Goal: Find specific page/section: Find specific page/section

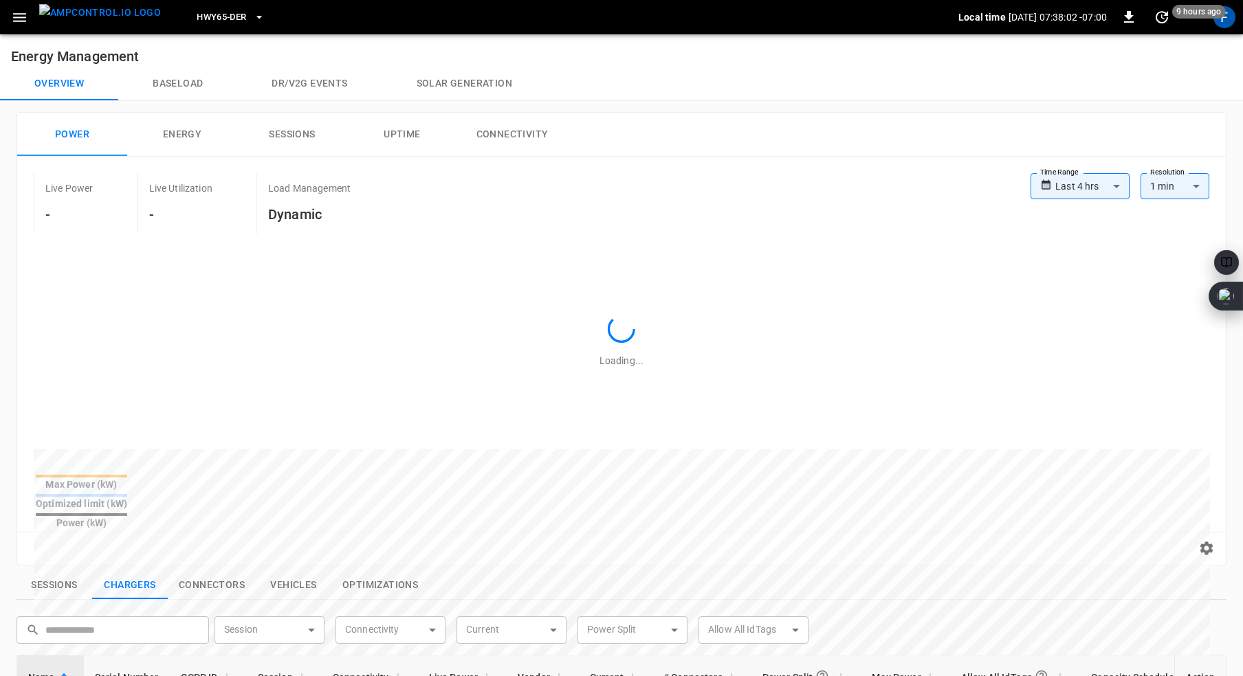
scroll to position [471, 0]
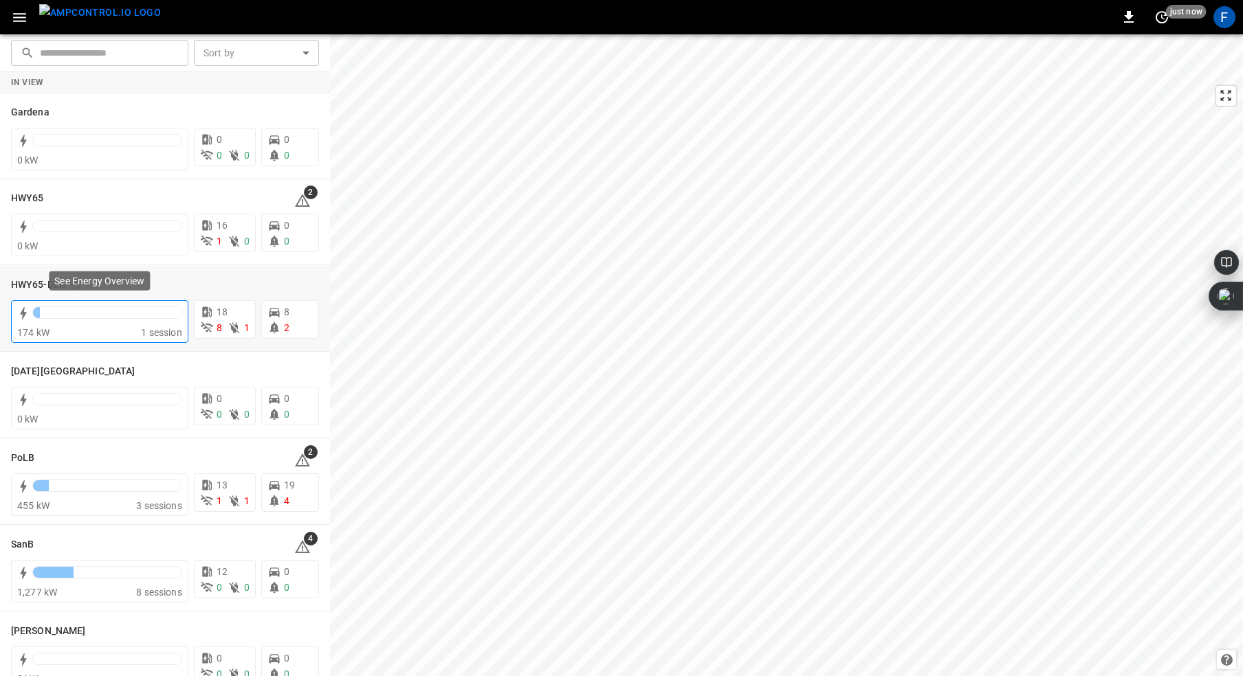
click at [58, 318] on div at bounding box center [107, 312] width 148 height 11
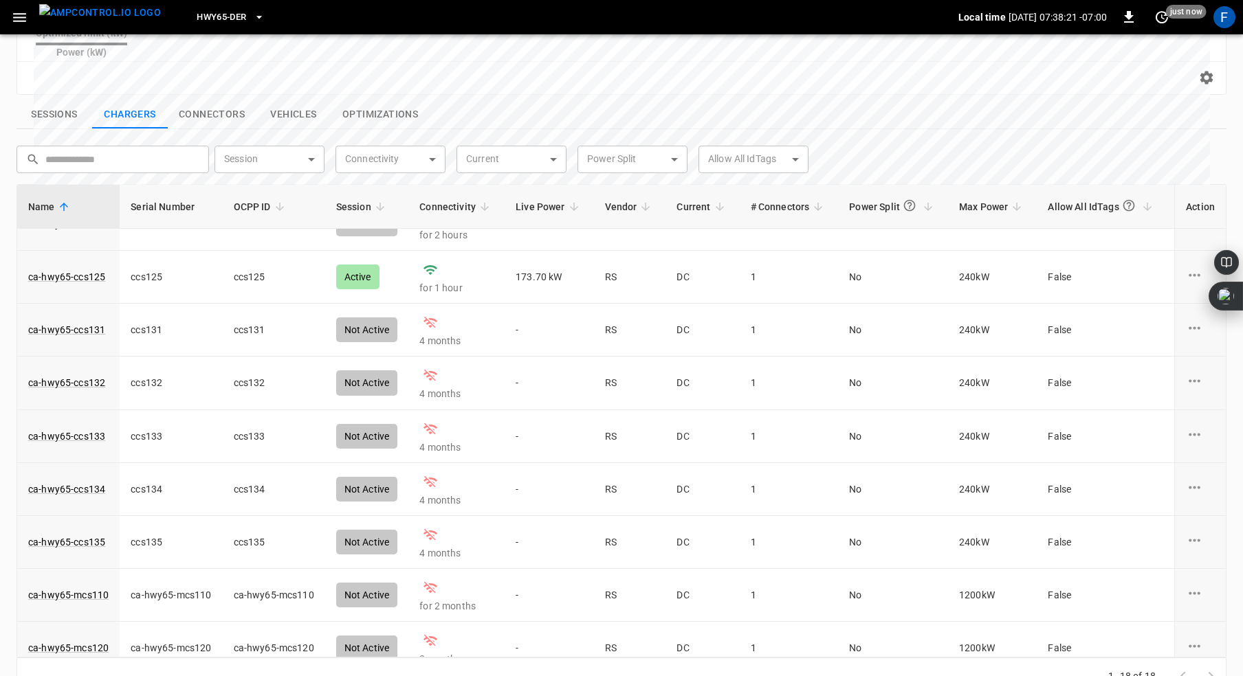
scroll to position [448, 0]
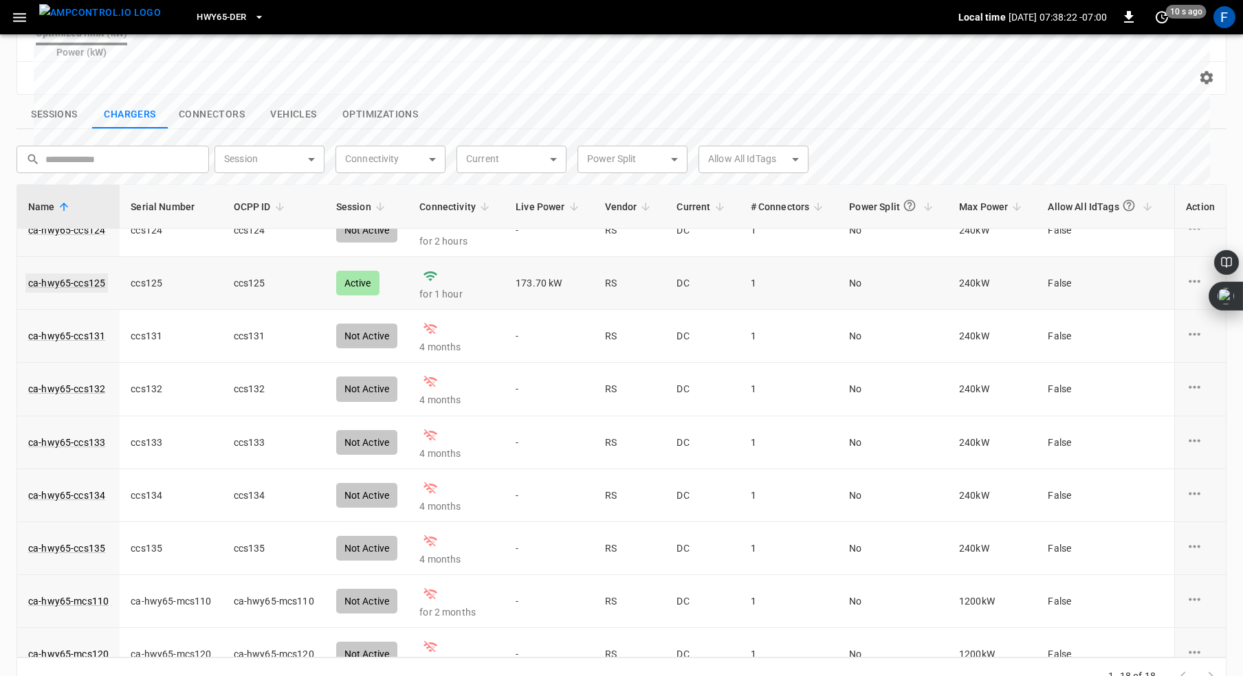
click at [60, 274] on link "ca-hwy65-ccs125" at bounding box center [66, 283] width 82 height 19
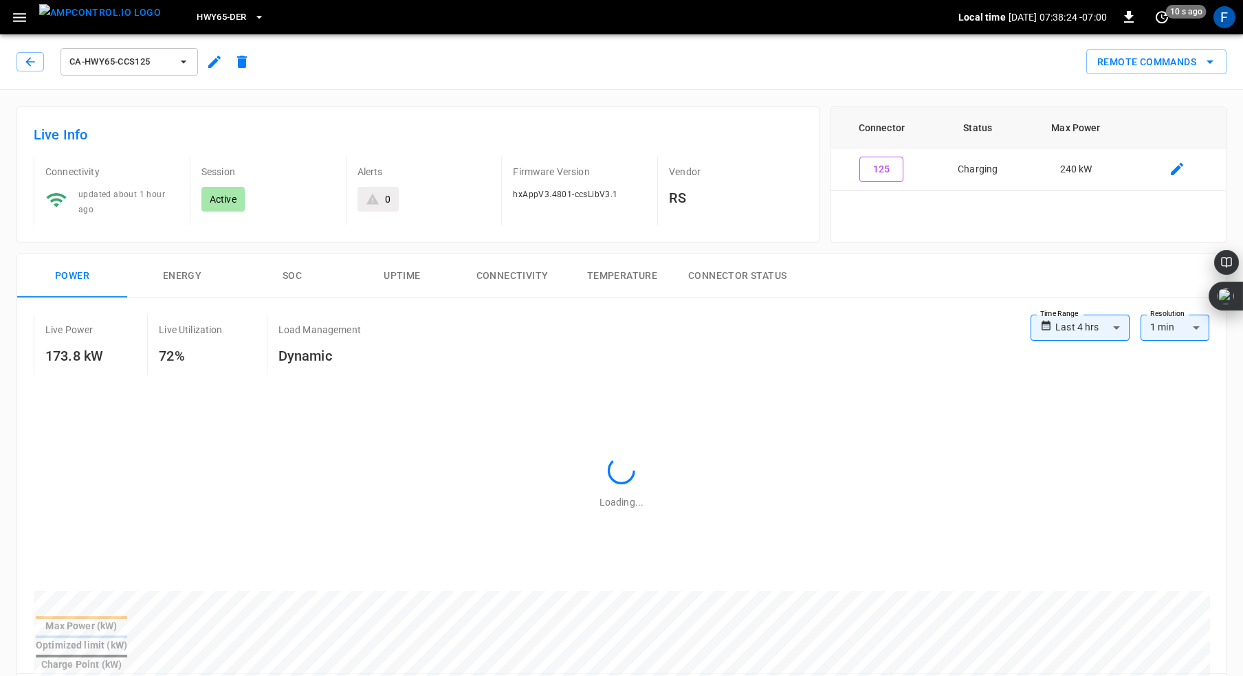
click at [285, 263] on button "SOC" at bounding box center [292, 276] width 110 height 44
